Goal: Find specific page/section: Find specific page/section

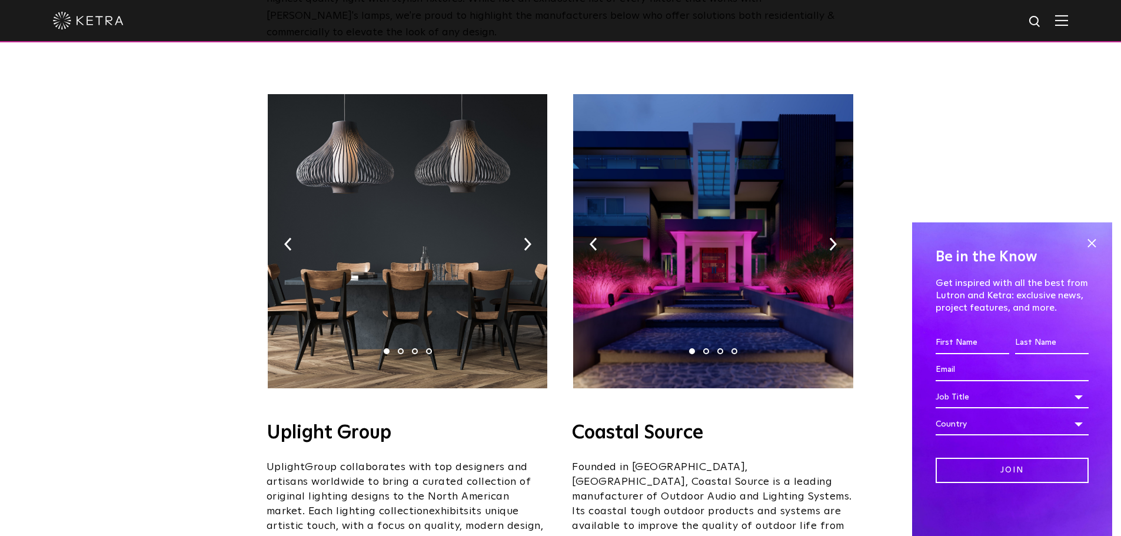
scroll to position [154, 0]
click at [527, 238] on img at bounding box center [528, 244] width 8 height 13
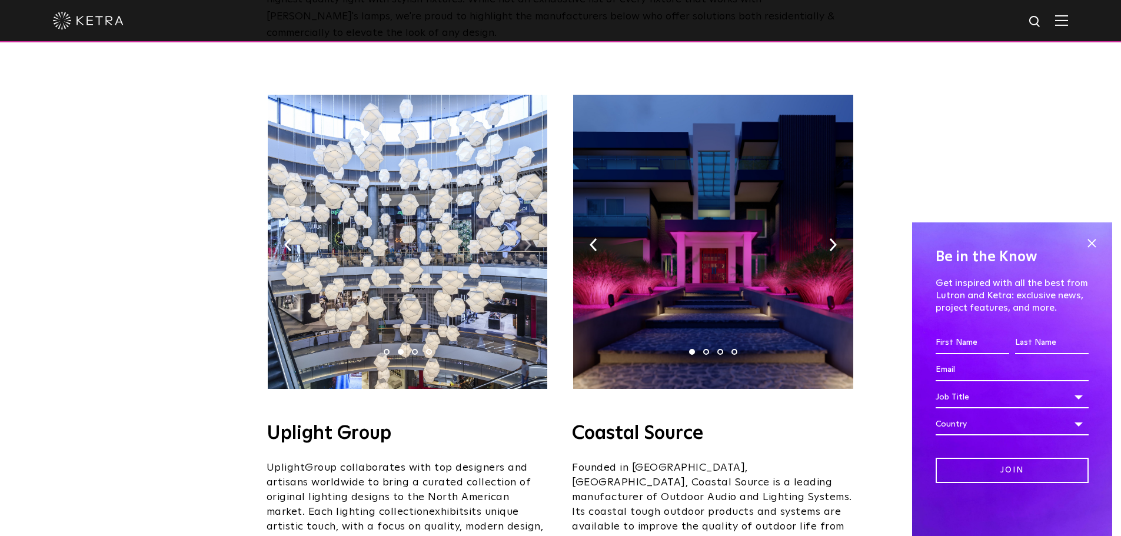
click at [527, 238] on img at bounding box center [528, 244] width 8 height 13
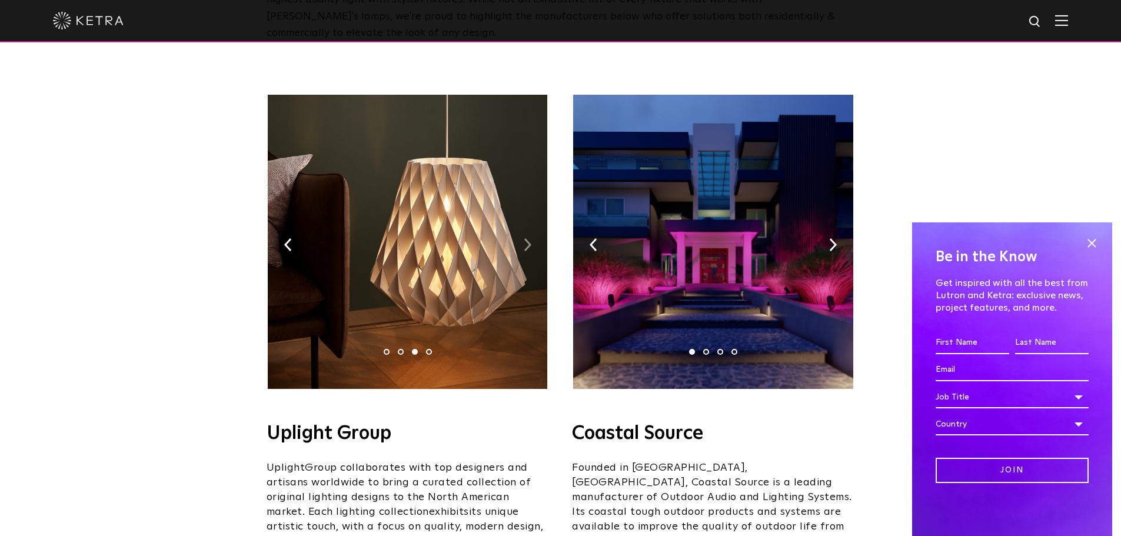
click at [527, 238] on img at bounding box center [528, 244] width 8 height 13
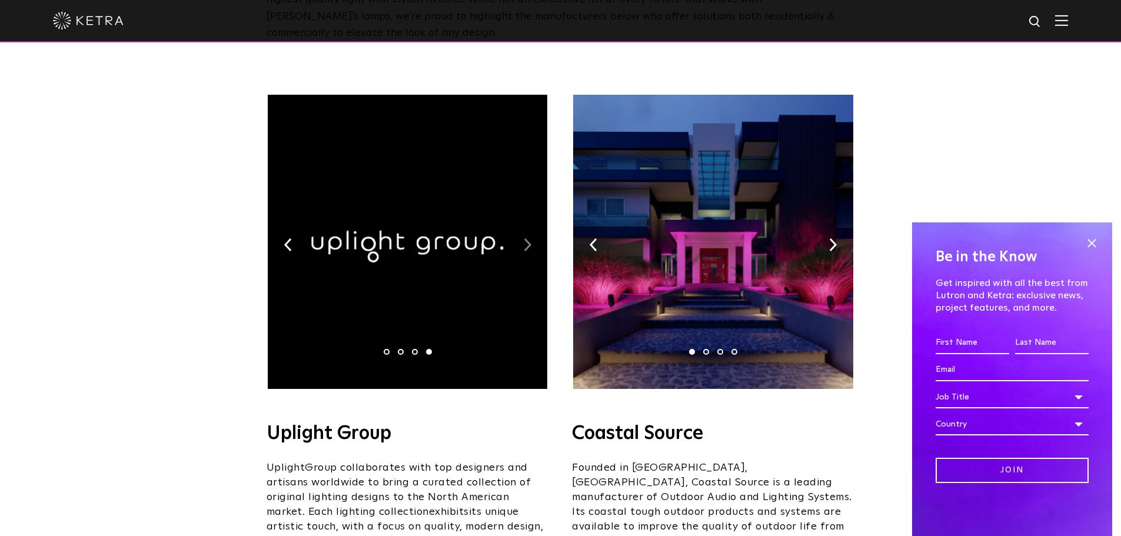
click at [527, 238] on img at bounding box center [528, 244] width 8 height 13
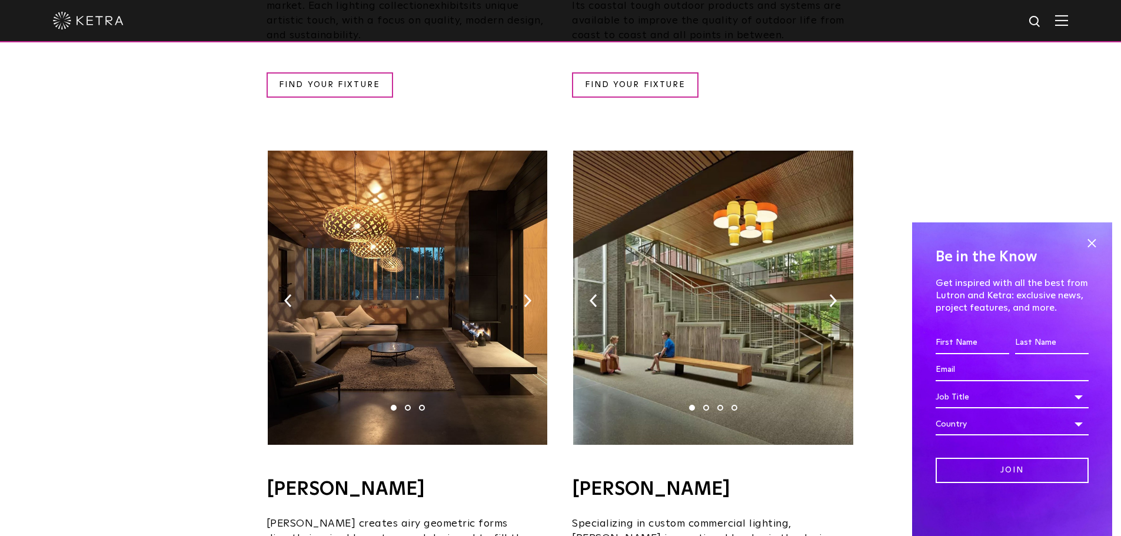
scroll to position [661, 0]
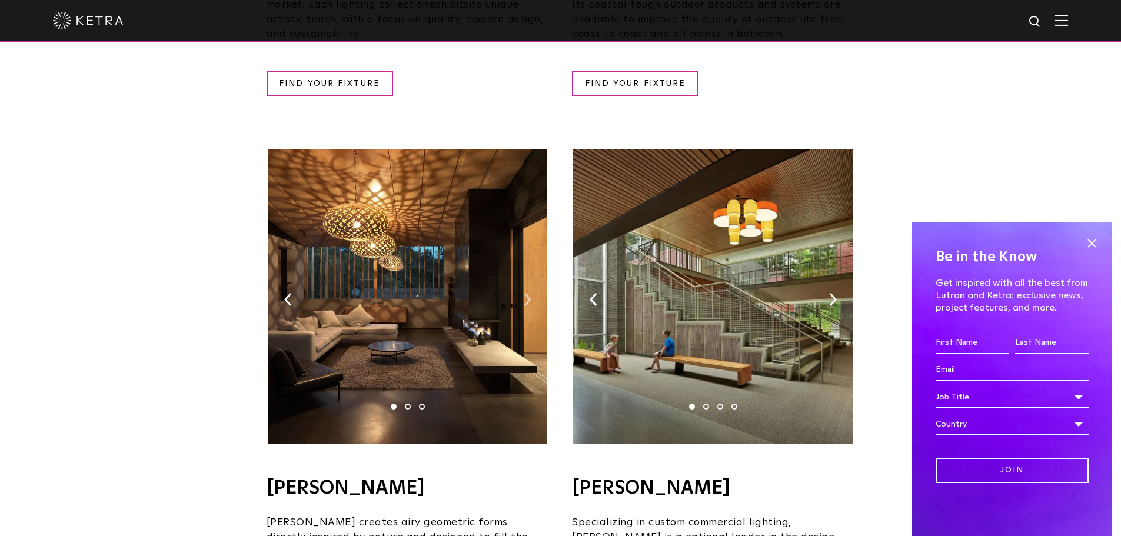
click at [528, 293] on img at bounding box center [528, 299] width 8 height 13
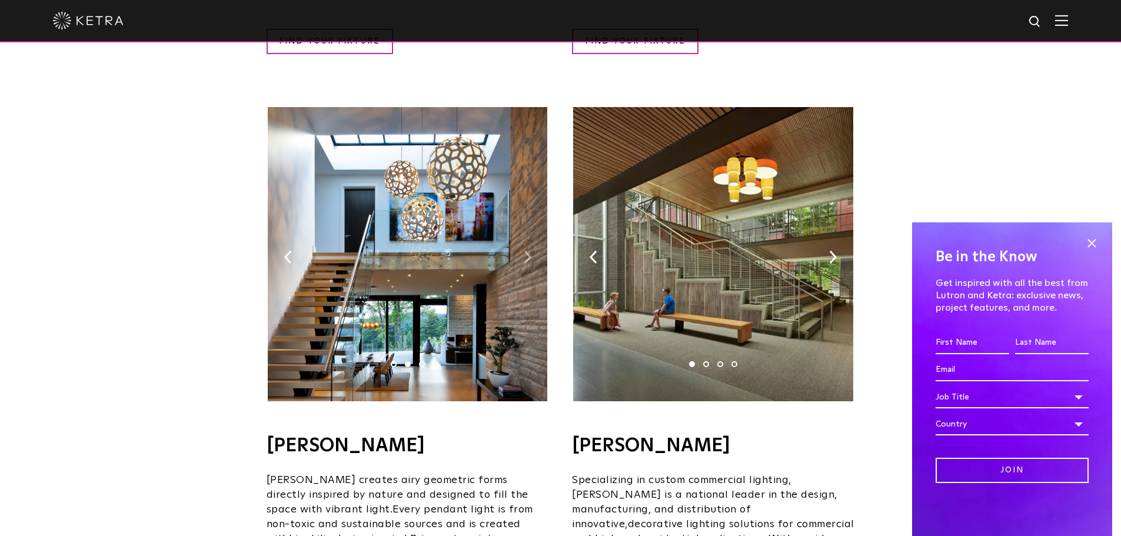
scroll to position [704, 0]
click at [527, 248] on img at bounding box center [408, 254] width 280 height 294
click at [524, 250] on img at bounding box center [528, 256] width 8 height 13
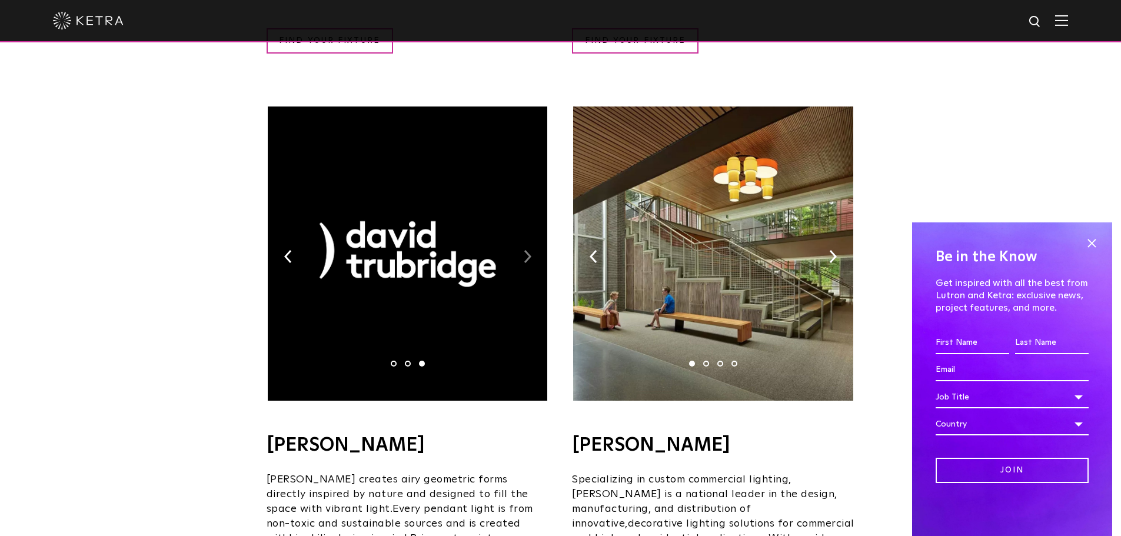
click at [524, 250] on img at bounding box center [528, 256] width 8 height 13
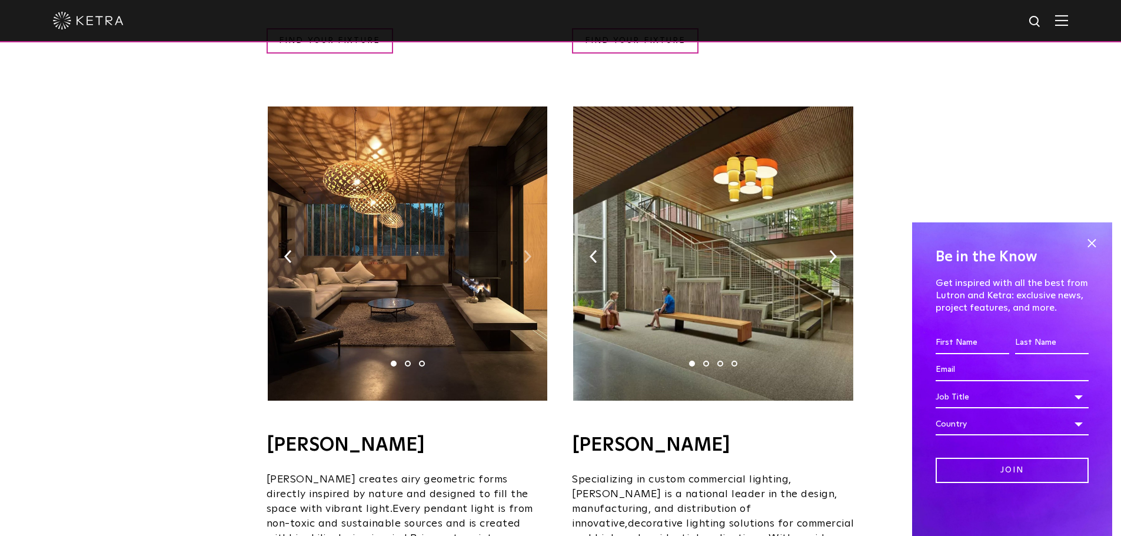
click at [524, 250] on img at bounding box center [528, 256] width 8 height 13
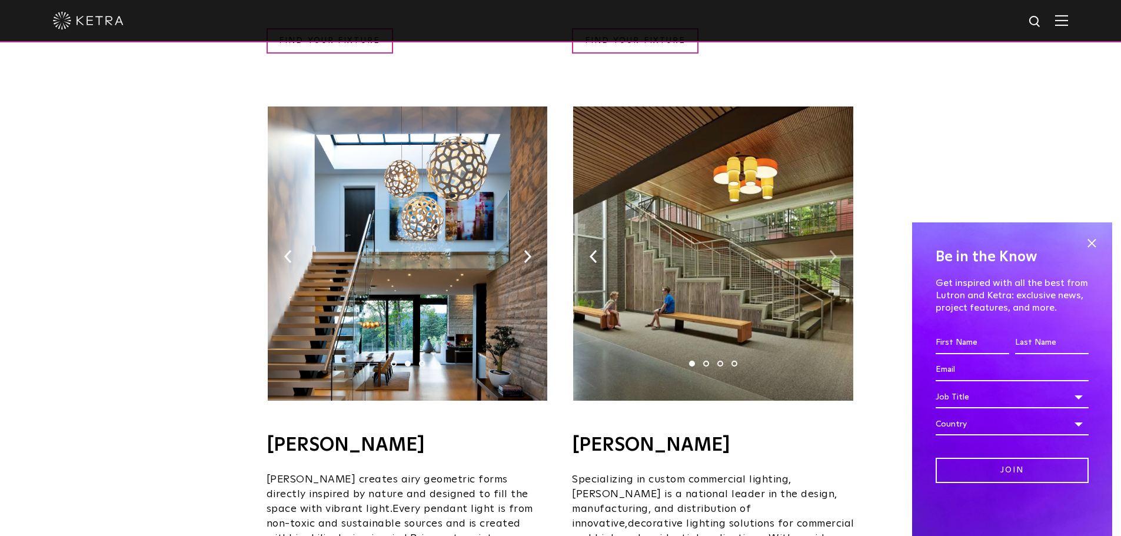
click at [829, 250] on img at bounding box center [833, 256] width 8 height 13
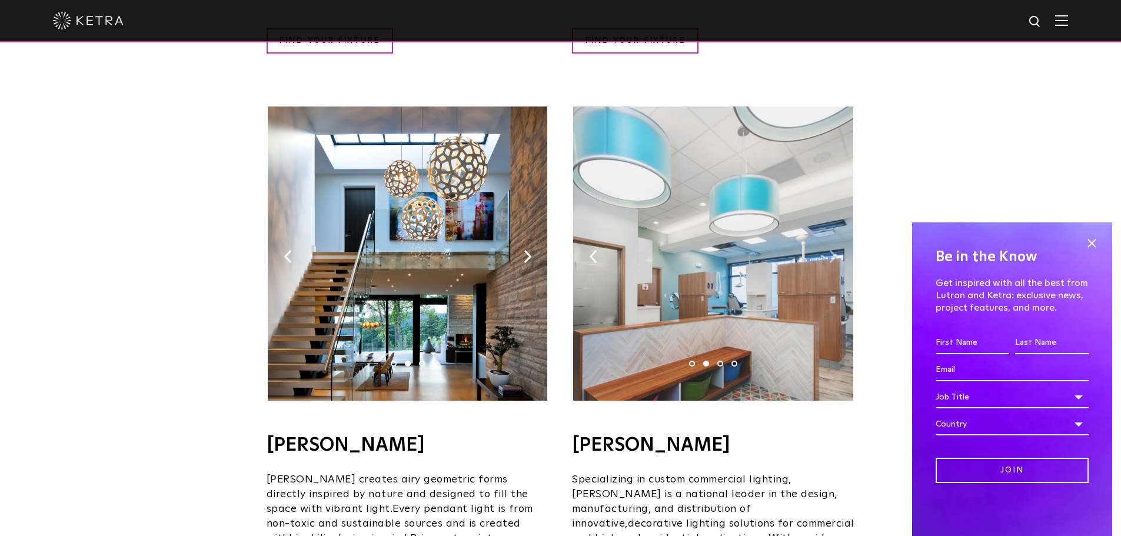
click at [829, 250] on img at bounding box center [833, 256] width 8 height 13
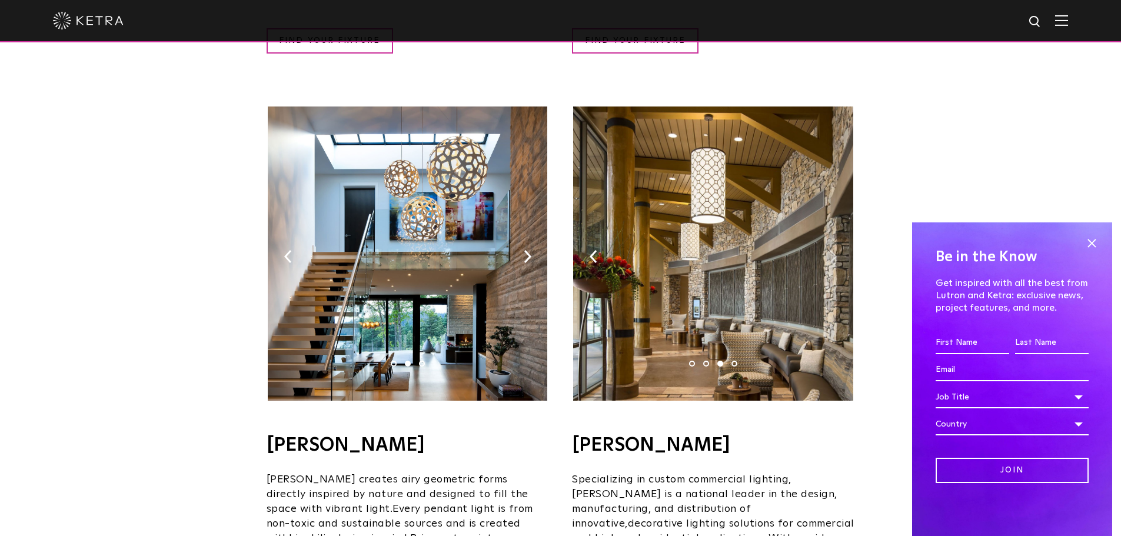
click at [829, 250] on img at bounding box center [833, 256] width 8 height 13
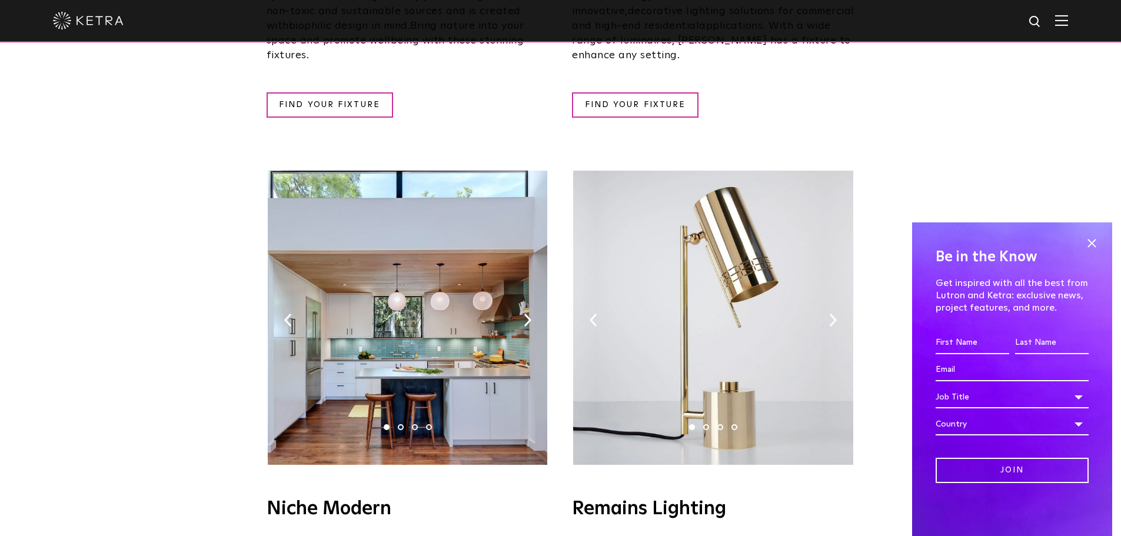
scroll to position [1218, 0]
click at [529, 313] on img at bounding box center [528, 319] width 8 height 13
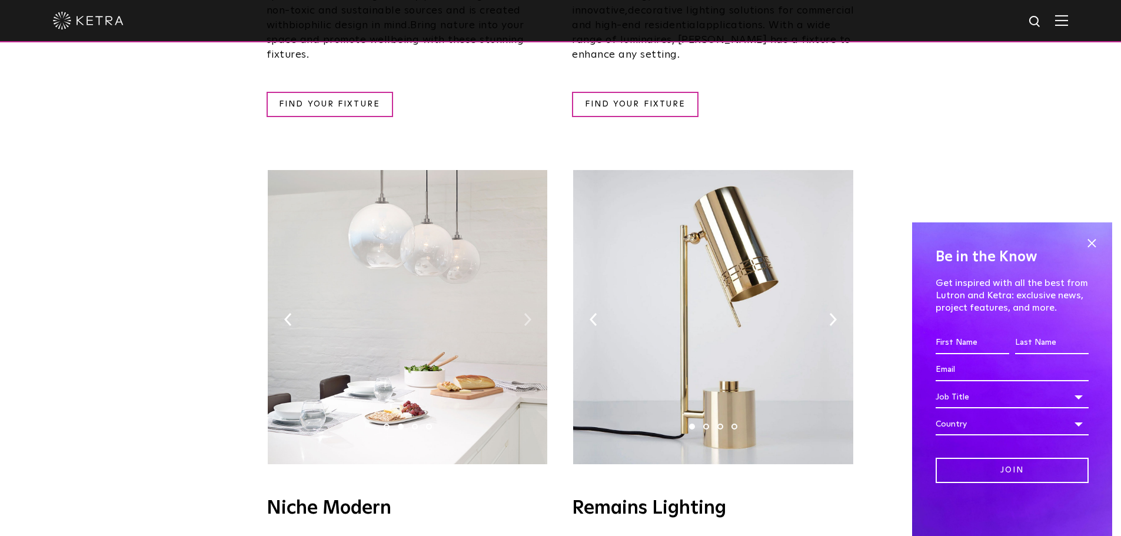
click at [529, 313] on img at bounding box center [528, 319] width 8 height 13
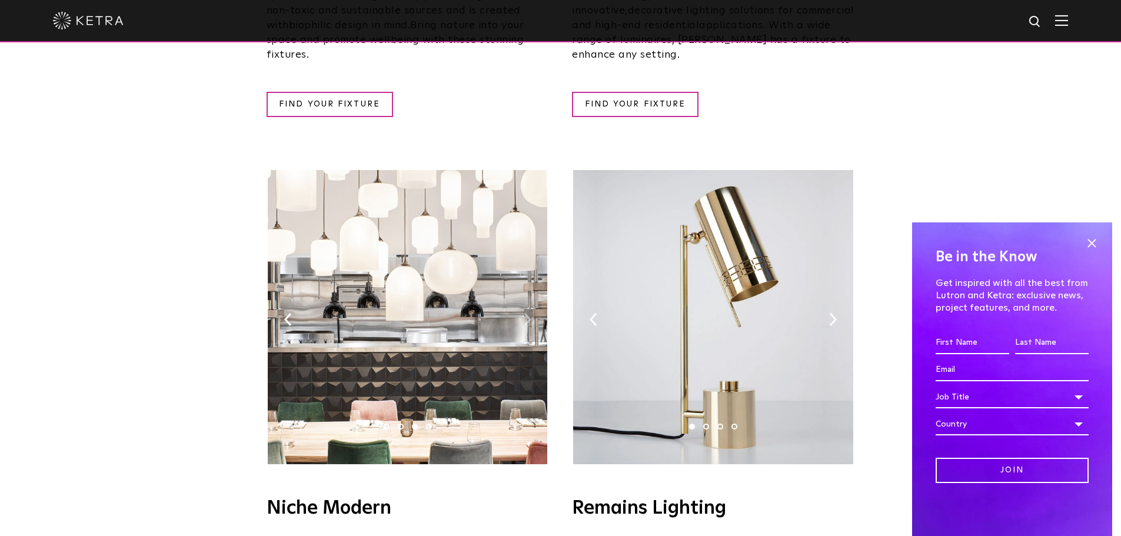
click at [529, 313] on img at bounding box center [528, 319] width 8 height 13
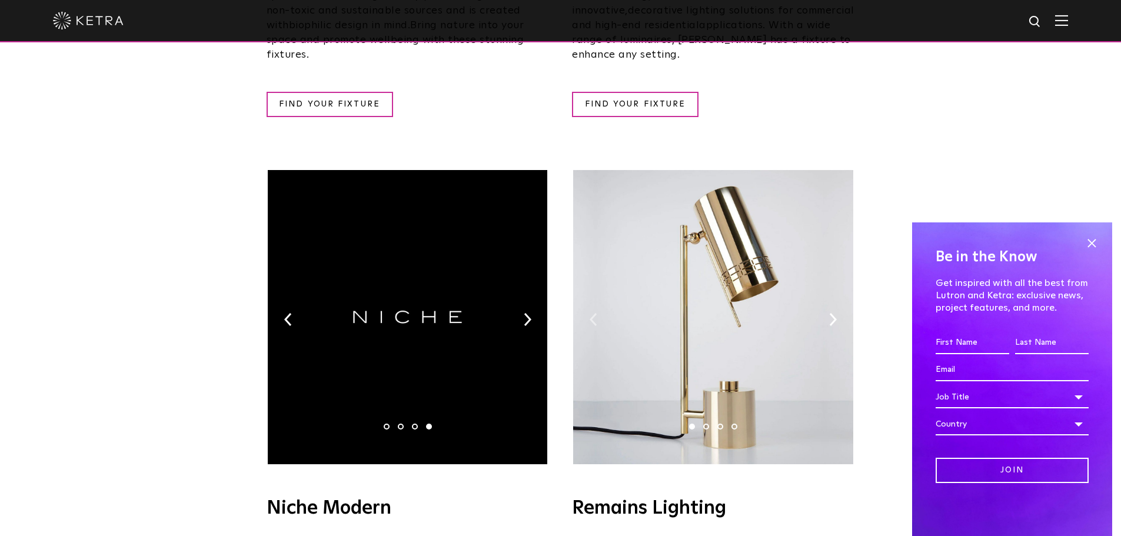
click at [591, 313] on img at bounding box center [594, 319] width 8 height 13
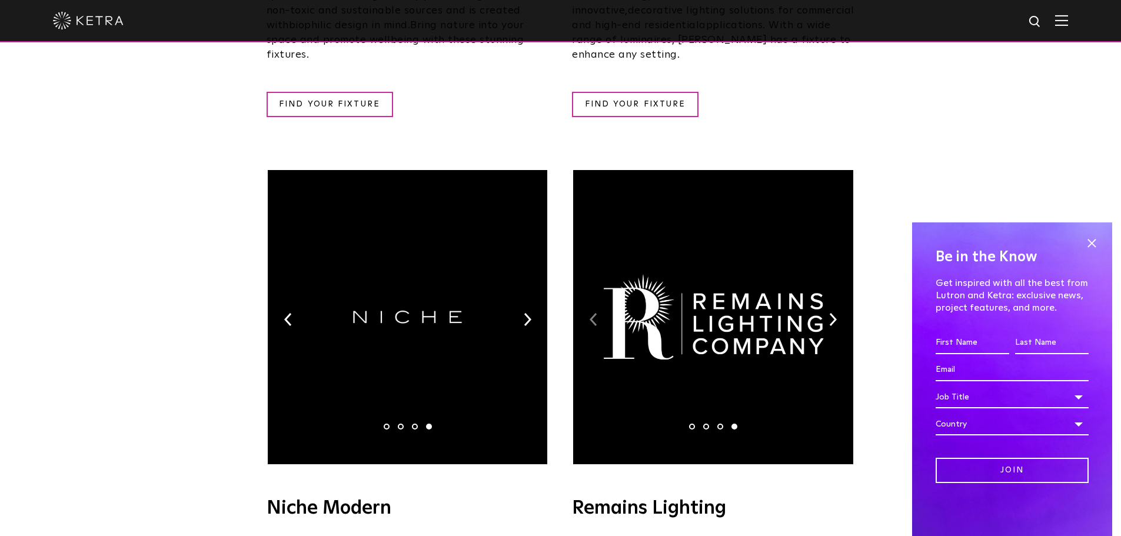
click at [591, 313] on img at bounding box center [594, 319] width 8 height 13
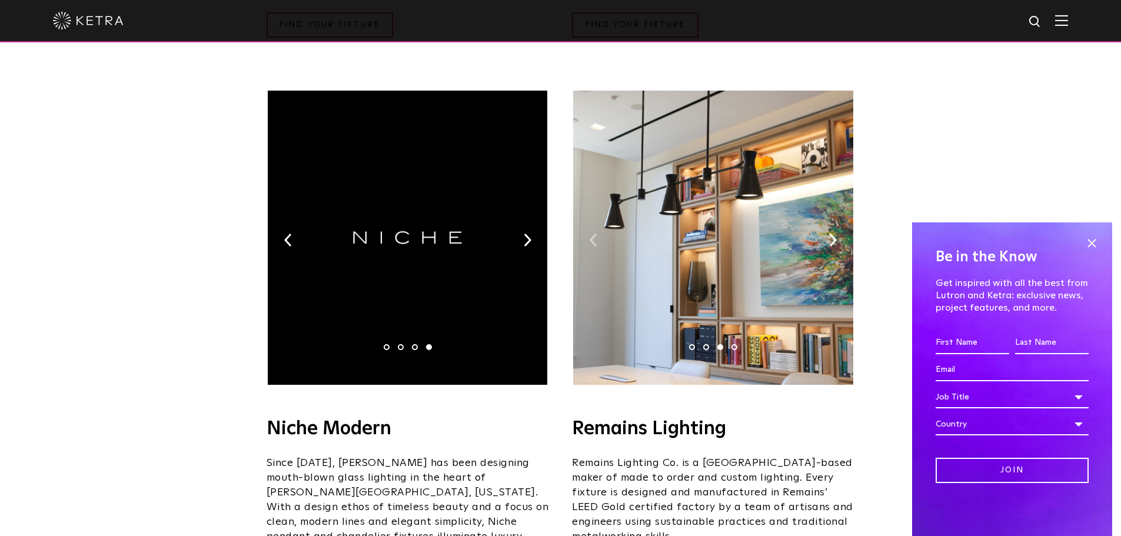
scroll to position [1297, 0]
click at [590, 234] on img at bounding box center [594, 240] width 8 height 13
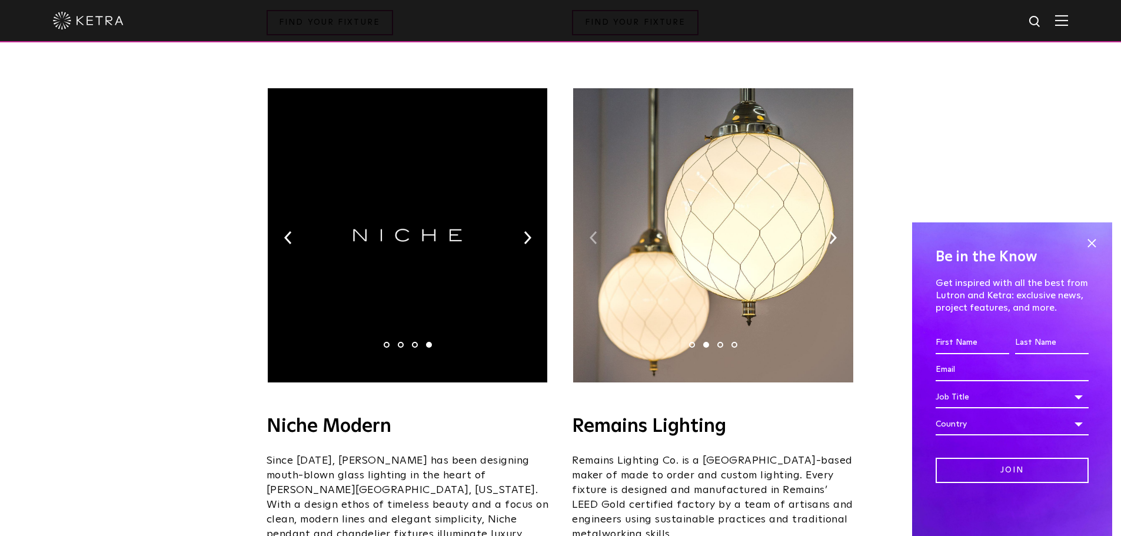
scroll to position [1317, 0]
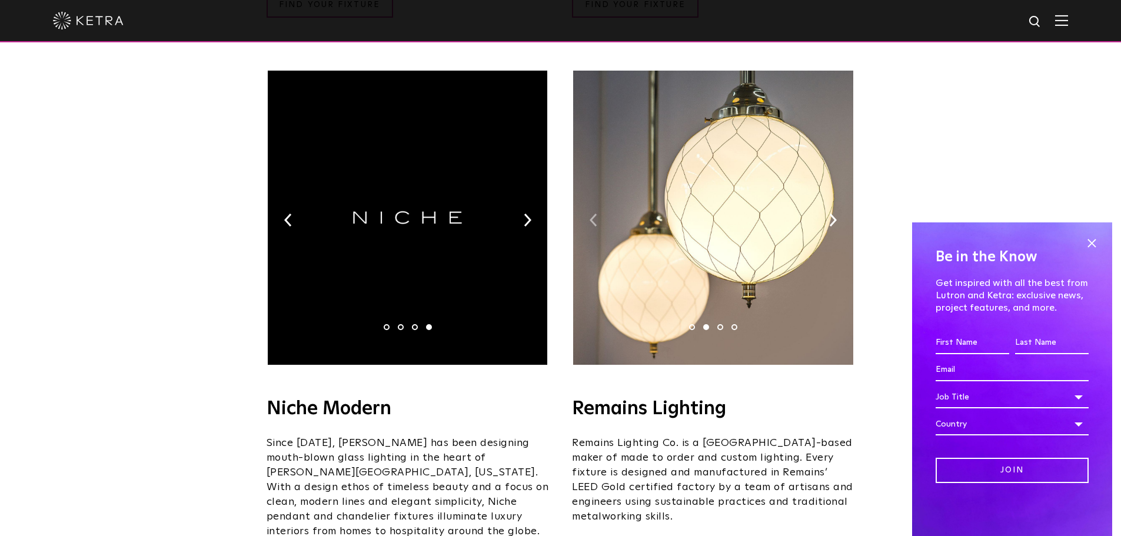
click at [591, 214] on img at bounding box center [594, 220] width 8 height 13
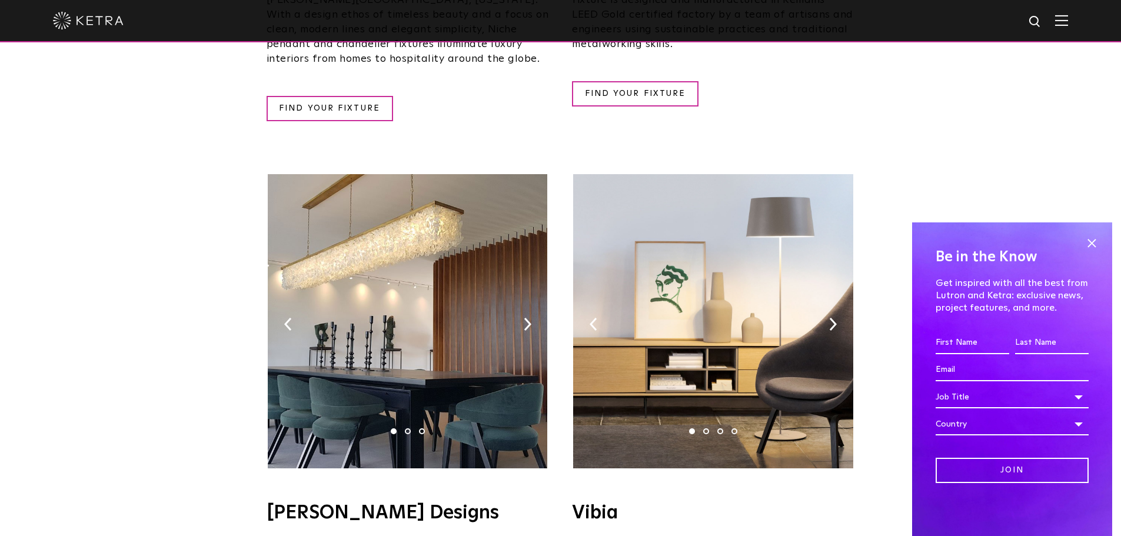
scroll to position [1790, 0]
click at [527, 261] on img at bounding box center [408, 321] width 280 height 294
click at [527, 317] on img at bounding box center [528, 323] width 8 height 13
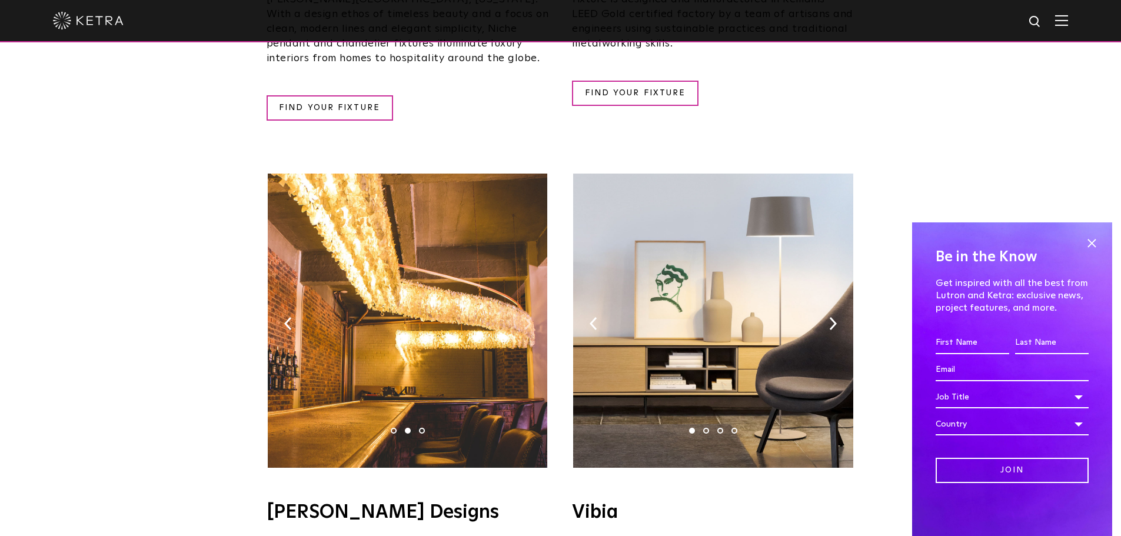
click at [527, 317] on img at bounding box center [528, 323] width 8 height 13
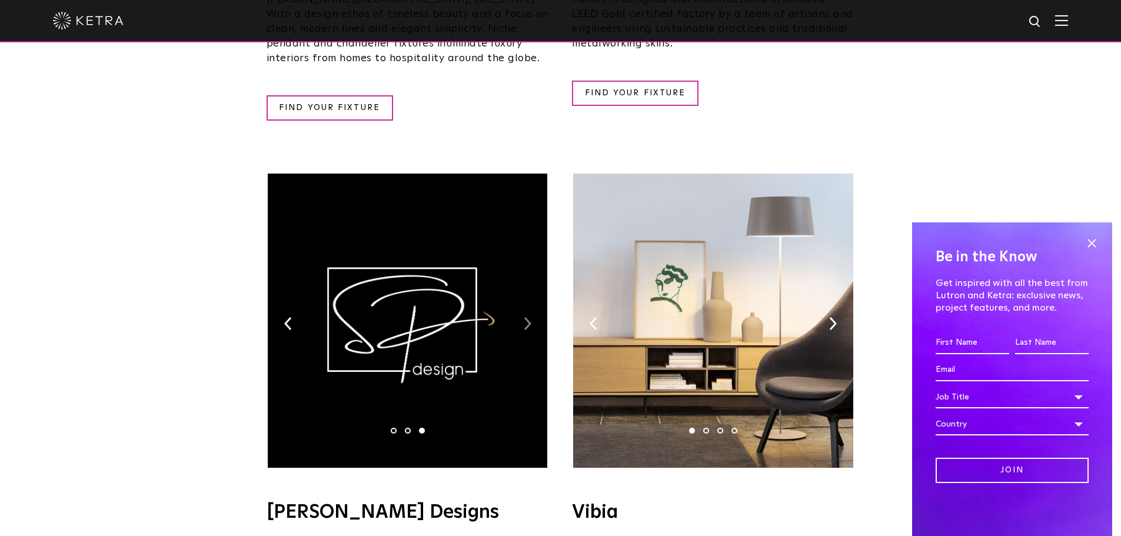
click at [527, 317] on img at bounding box center [528, 323] width 8 height 13
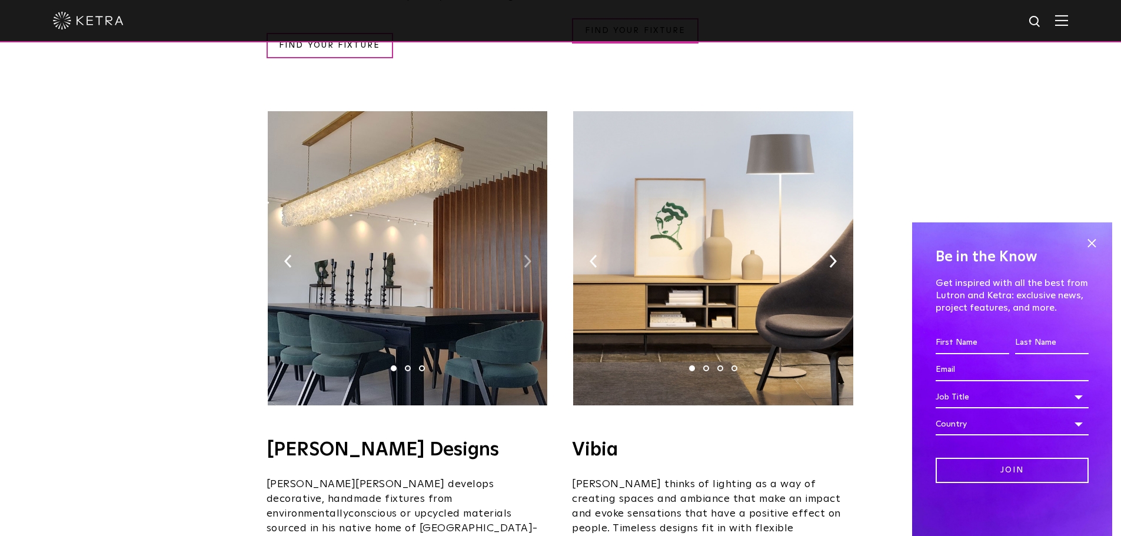
scroll to position [1853, 0]
click at [593, 254] on img at bounding box center [594, 260] width 8 height 13
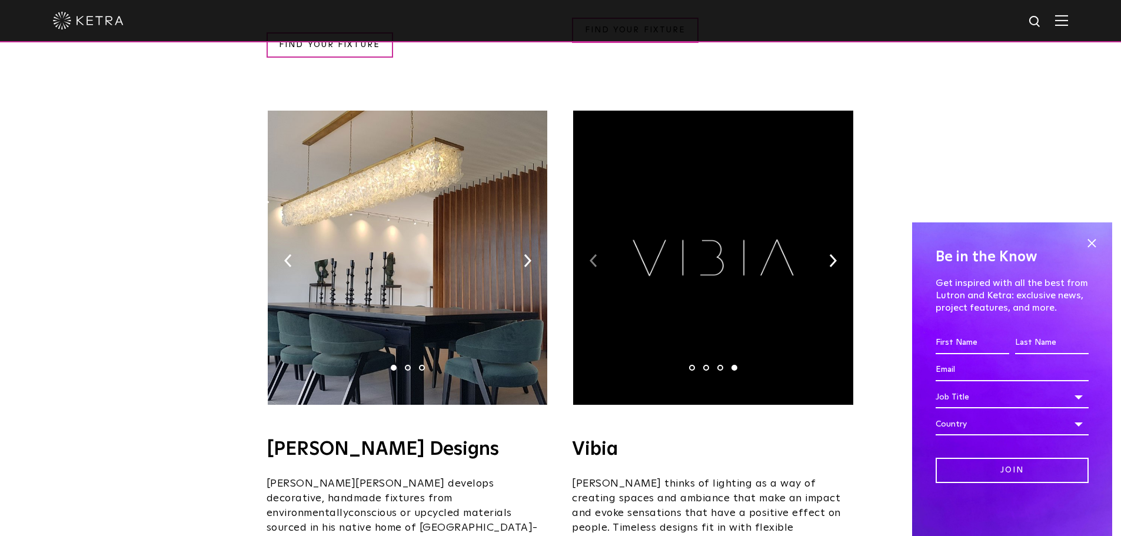
click at [593, 254] on img at bounding box center [594, 260] width 8 height 13
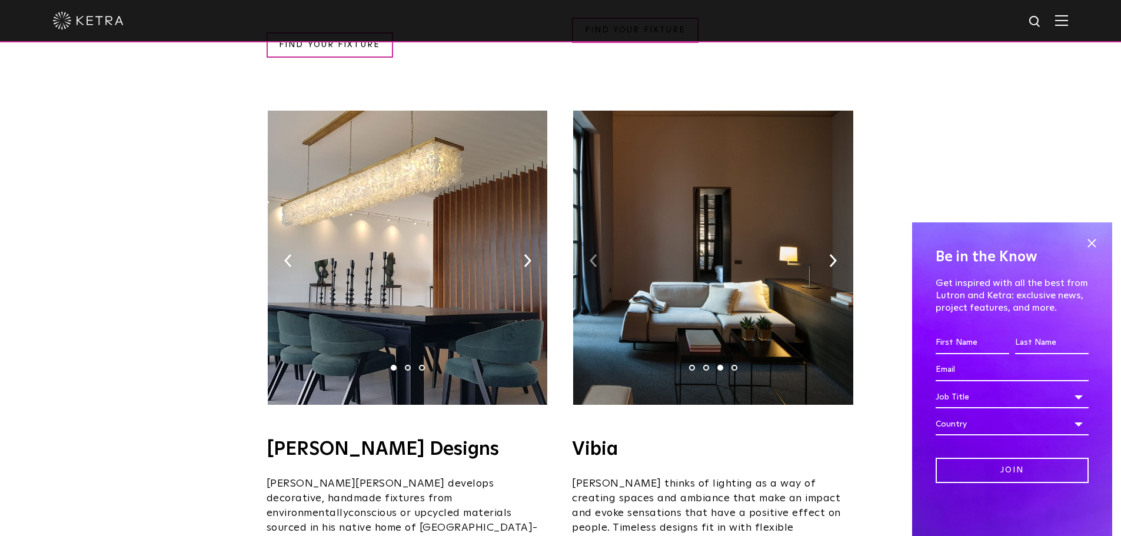
click at [593, 254] on img at bounding box center [594, 260] width 8 height 13
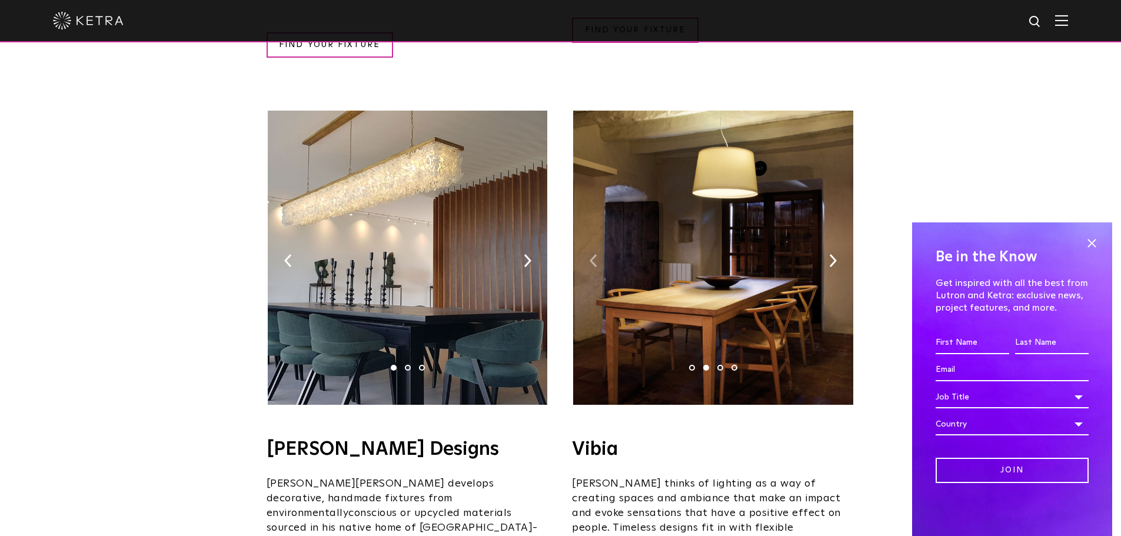
click at [593, 254] on img at bounding box center [594, 260] width 8 height 13
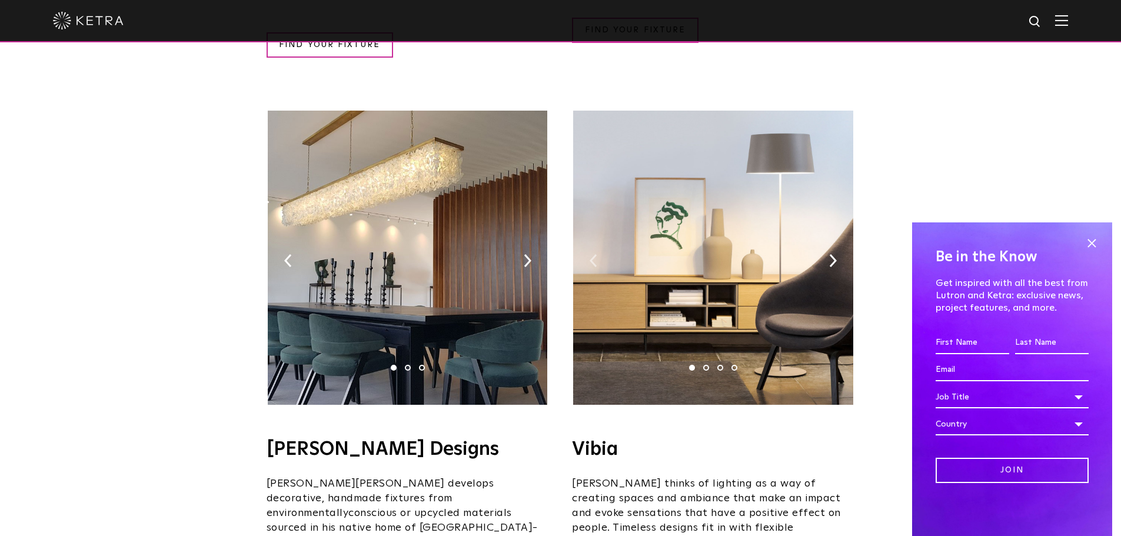
click at [593, 254] on img at bounding box center [594, 260] width 8 height 13
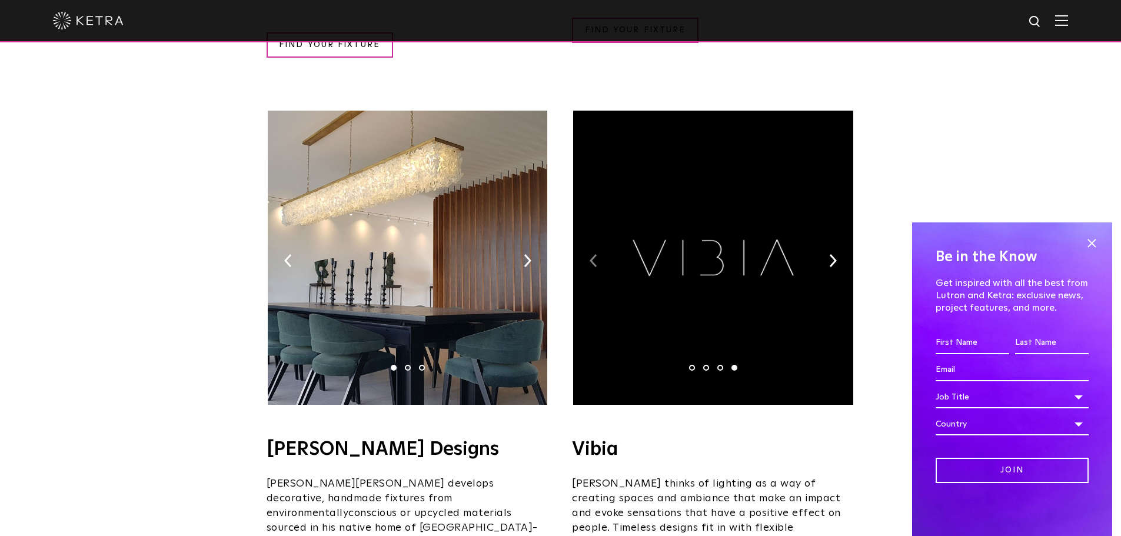
click at [593, 254] on img at bounding box center [594, 260] width 8 height 13
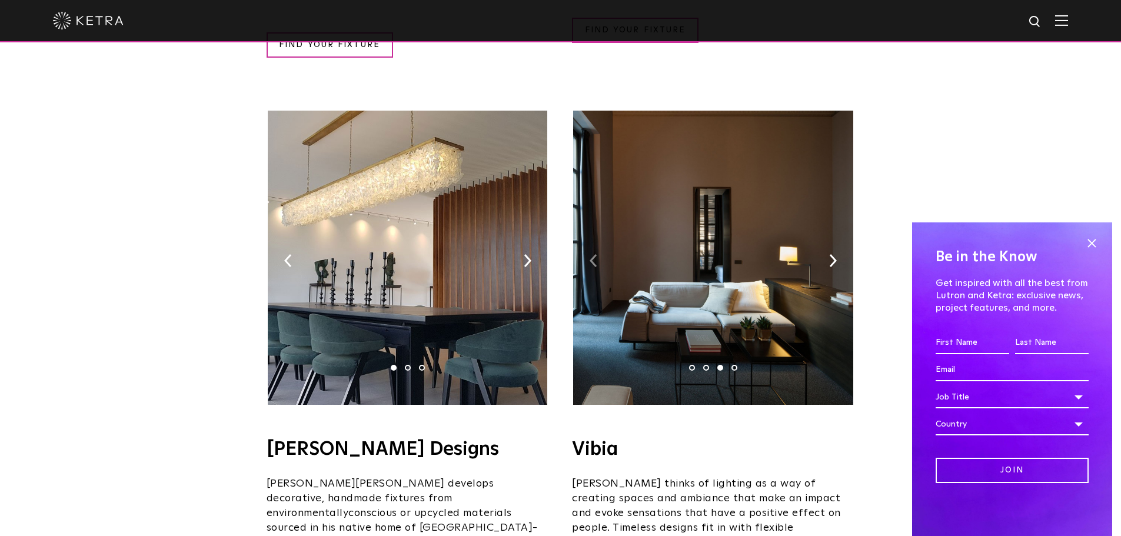
click at [593, 254] on img at bounding box center [594, 260] width 8 height 13
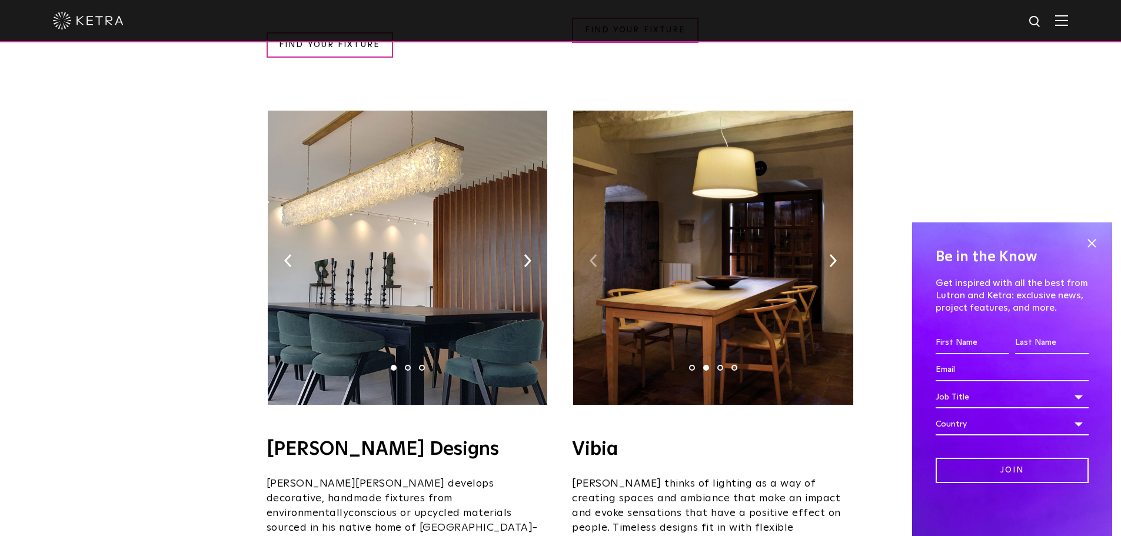
click at [593, 254] on img at bounding box center [594, 260] width 8 height 13
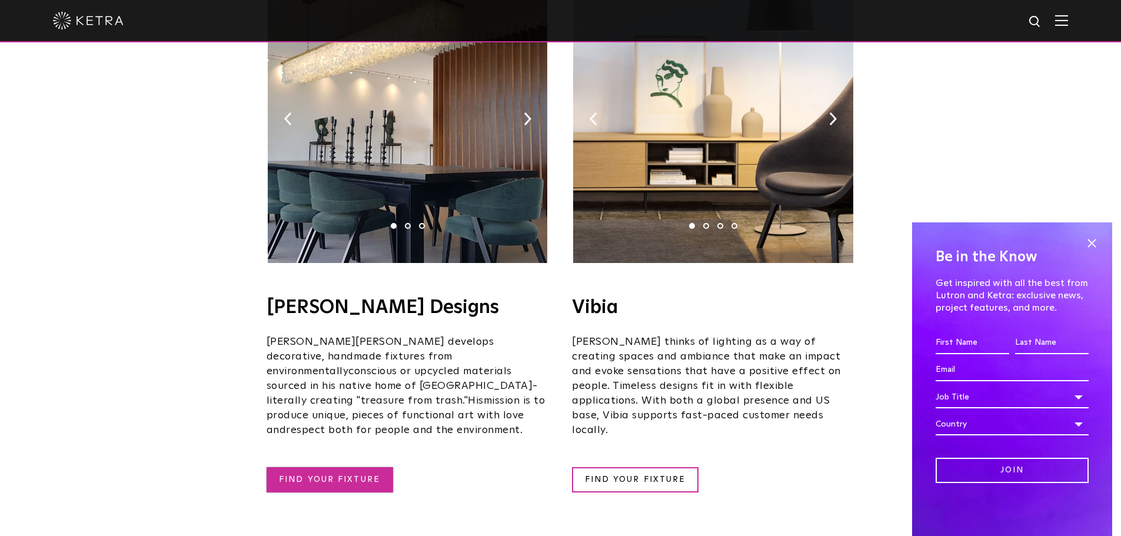
scroll to position [1995, 0]
click at [326, 468] on link "FIND YOUR FIXTURE" at bounding box center [330, 480] width 127 height 25
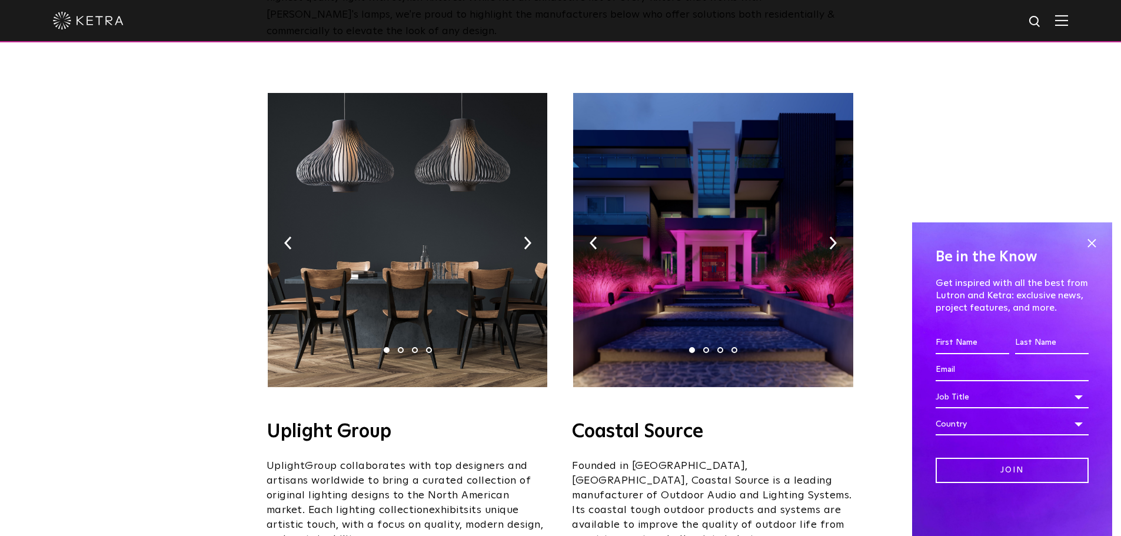
scroll to position [155, 0]
click at [831, 237] on img at bounding box center [833, 243] width 8 height 13
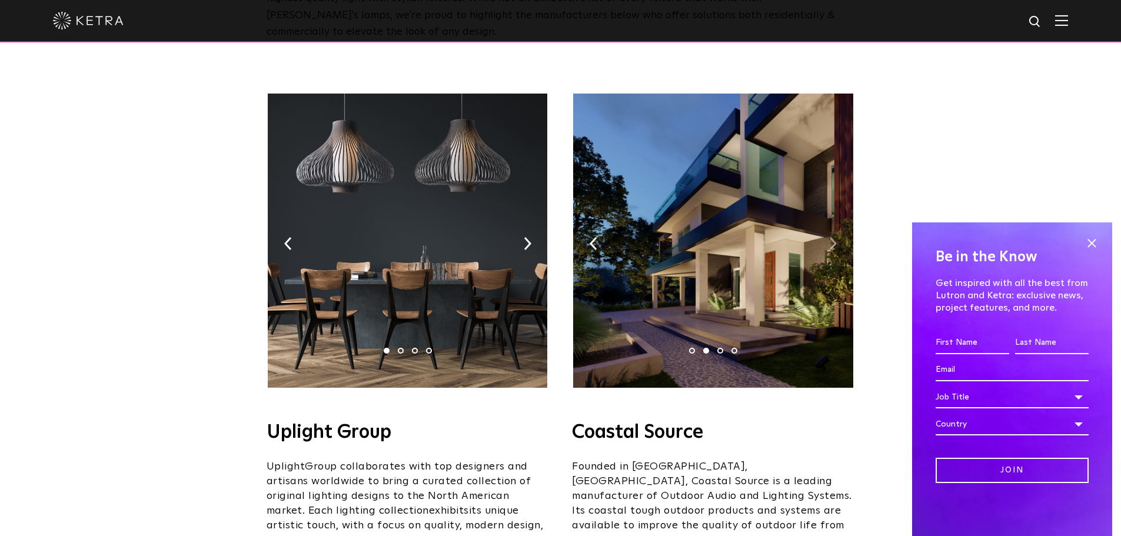
click at [831, 237] on img at bounding box center [833, 243] width 8 height 13
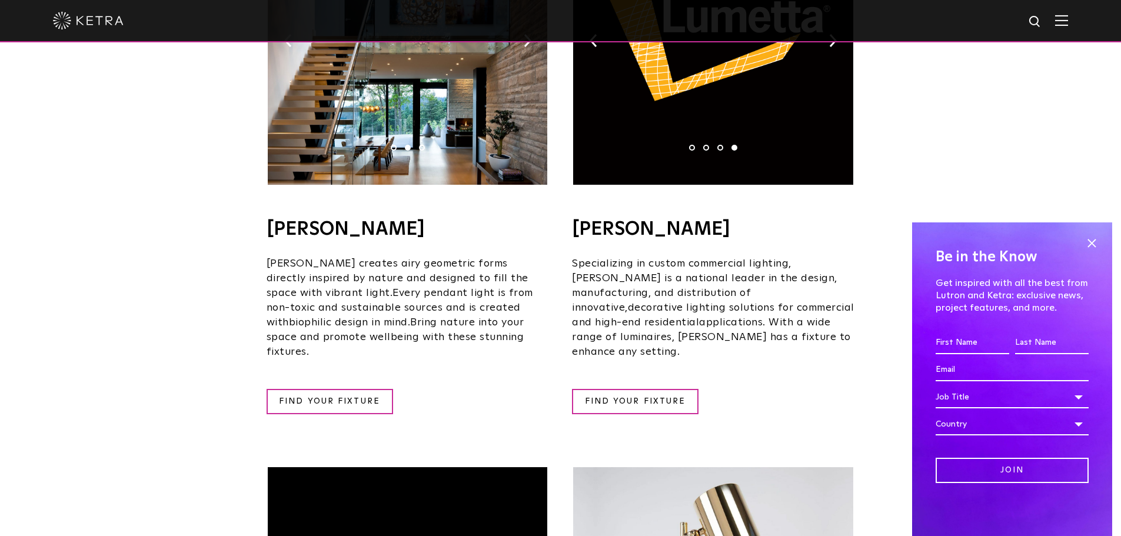
scroll to position [921, 0]
click at [1092, 238] on span at bounding box center [1092, 243] width 18 height 18
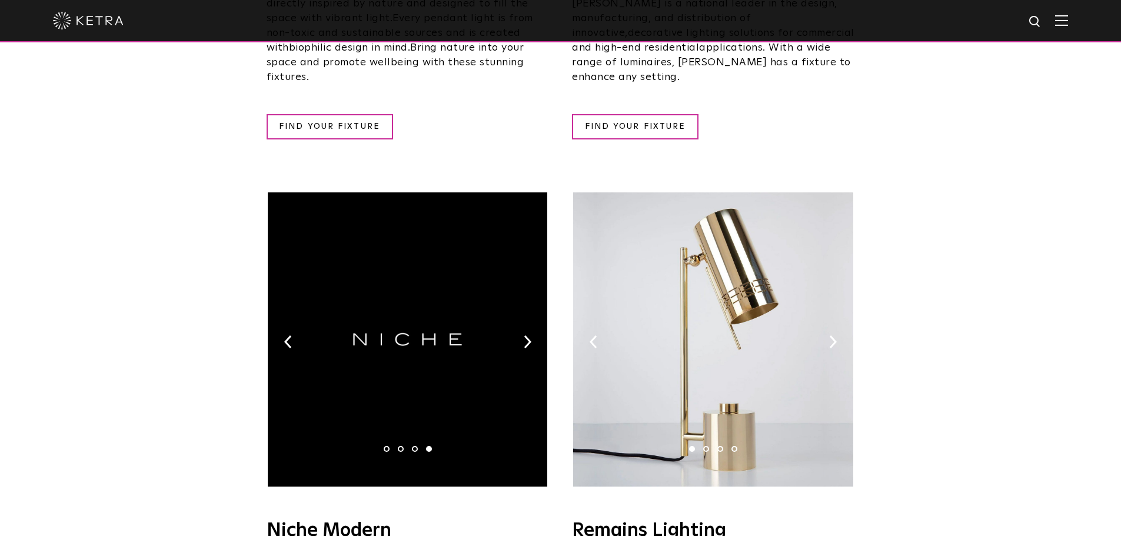
scroll to position [1345, 0]
